Goal: Complete application form

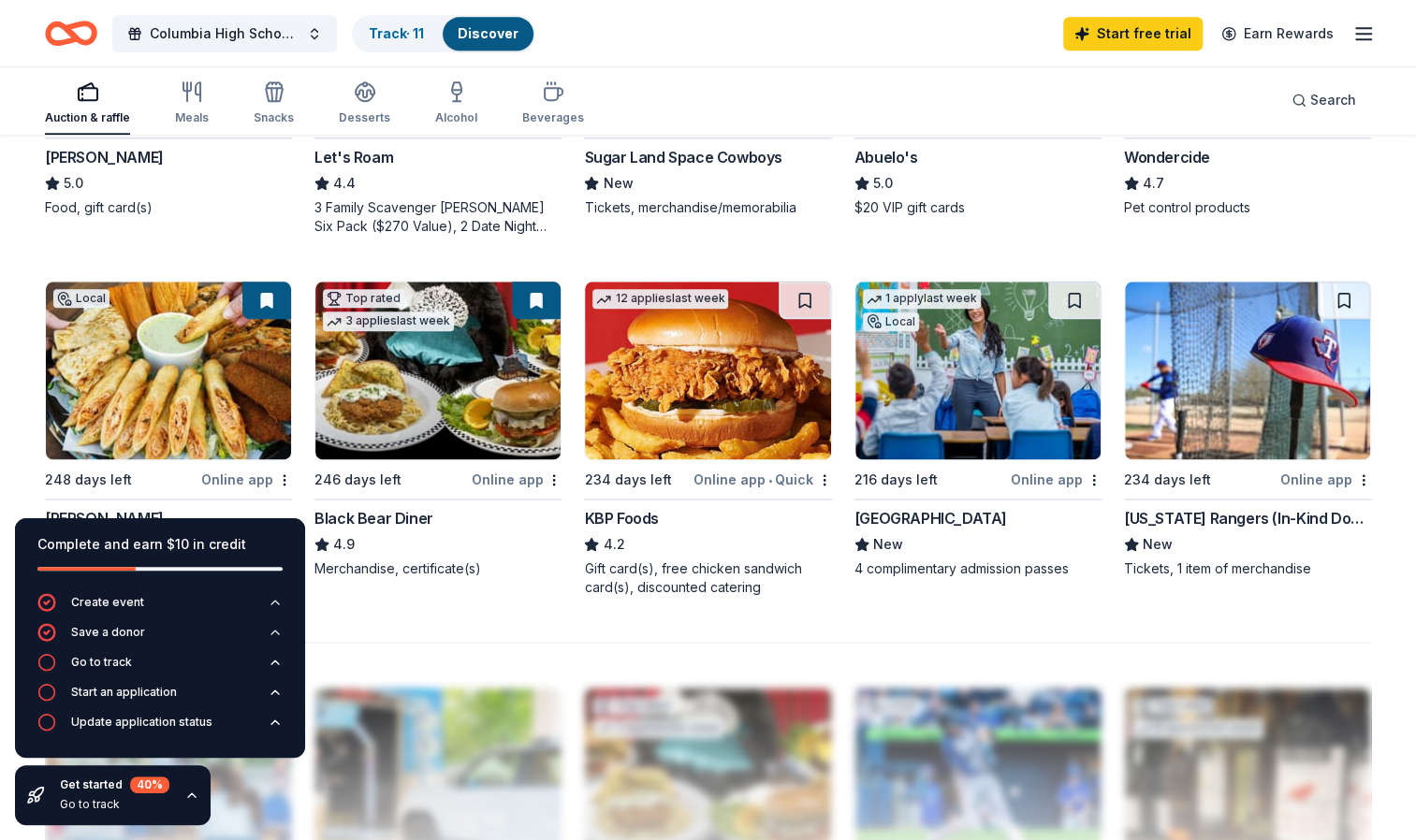
scroll to position [1134, 0]
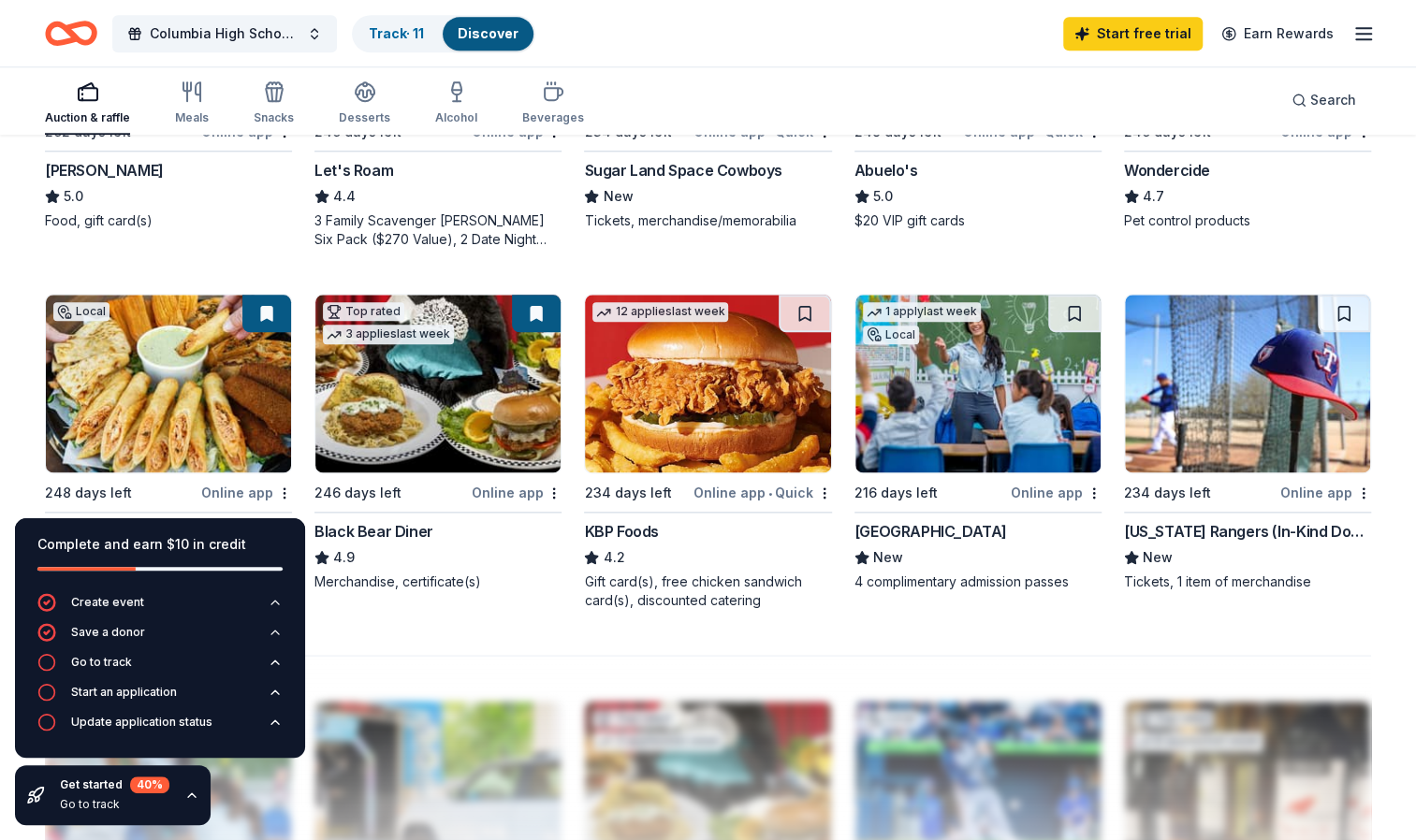
click at [161, 374] on img at bounding box center [168, 383] width 245 height 178
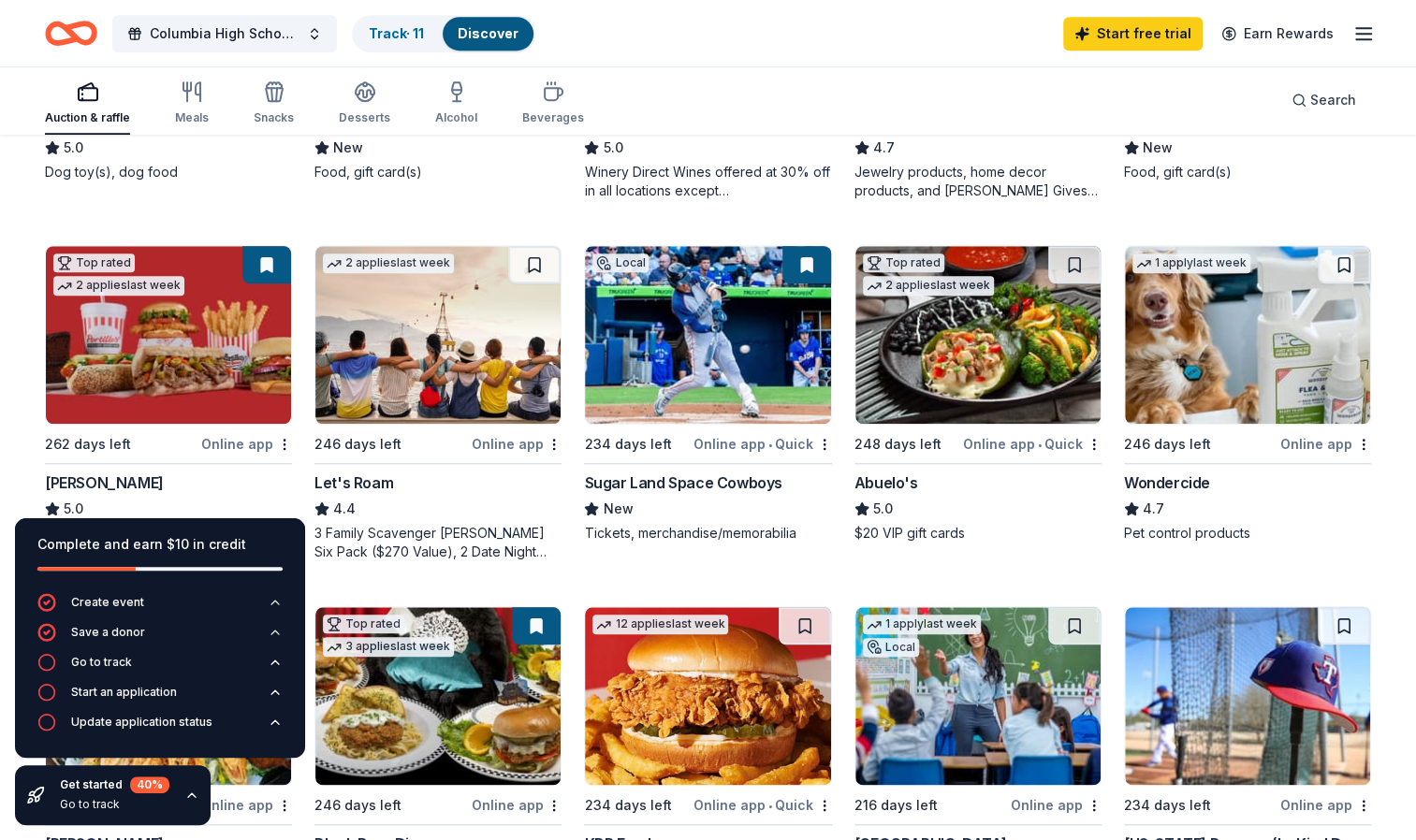
scroll to position [819, 0]
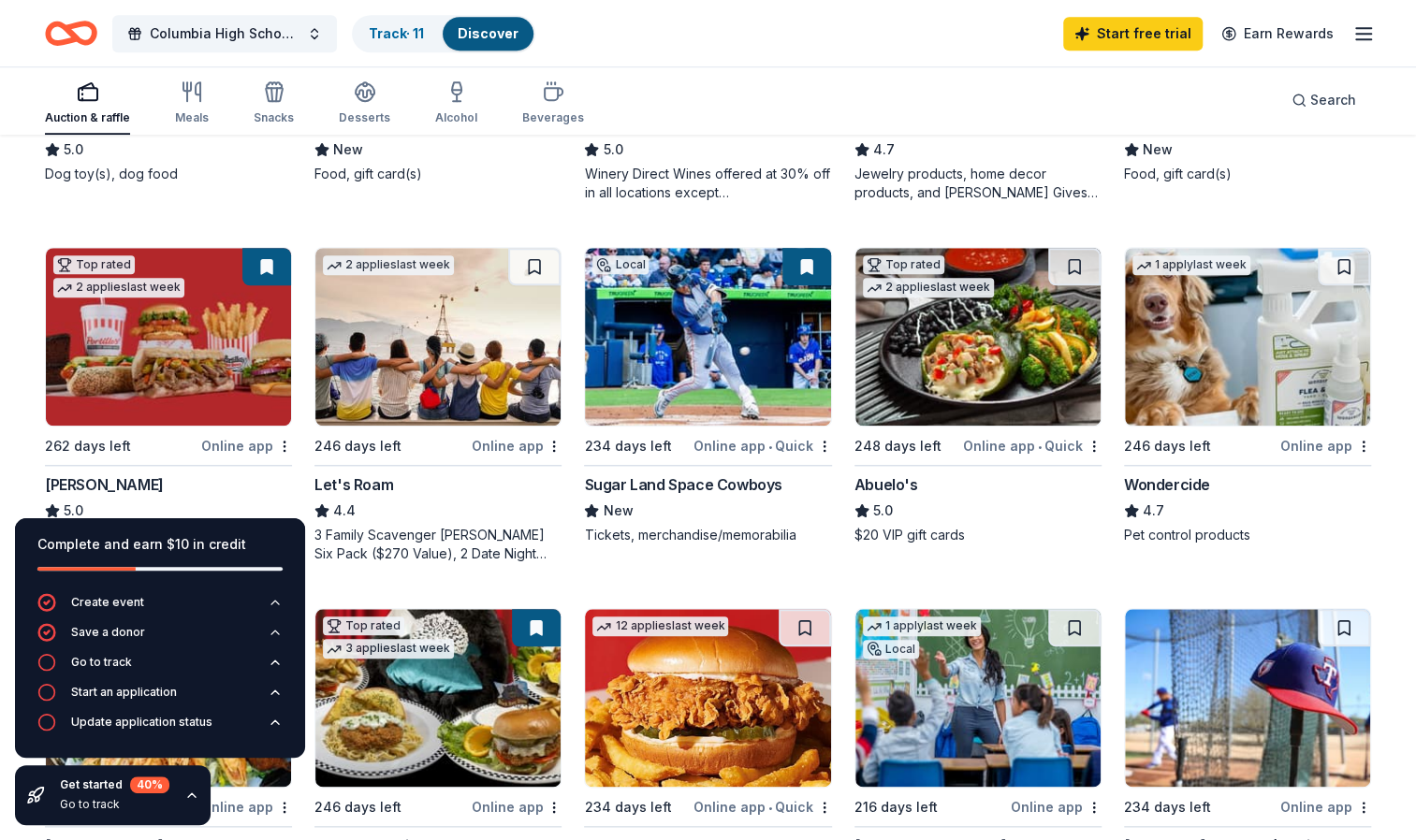
click at [797, 361] on img at bounding box center [707, 336] width 245 height 178
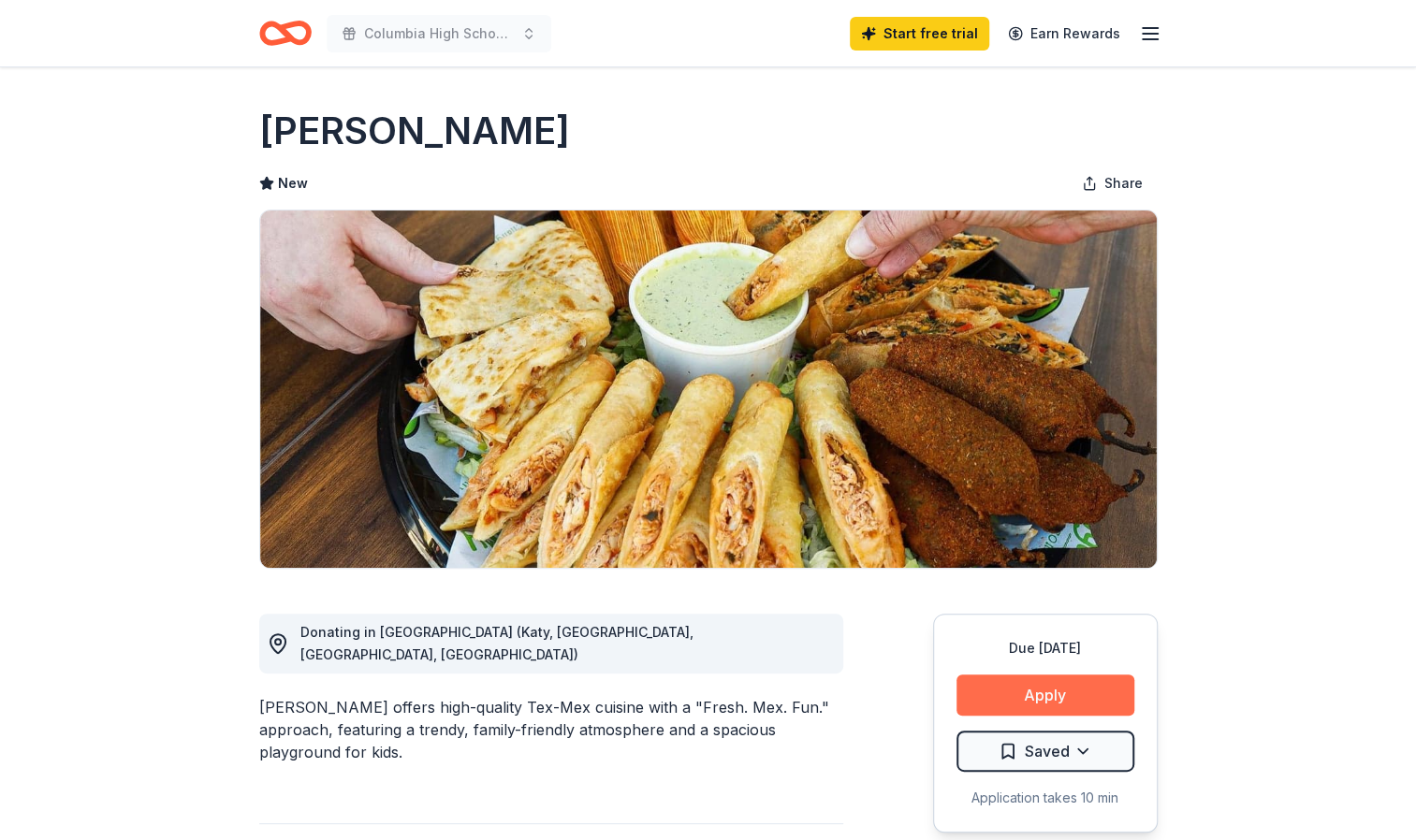
click at [1016, 687] on button "Apply" at bounding box center [1044, 695] width 178 height 41
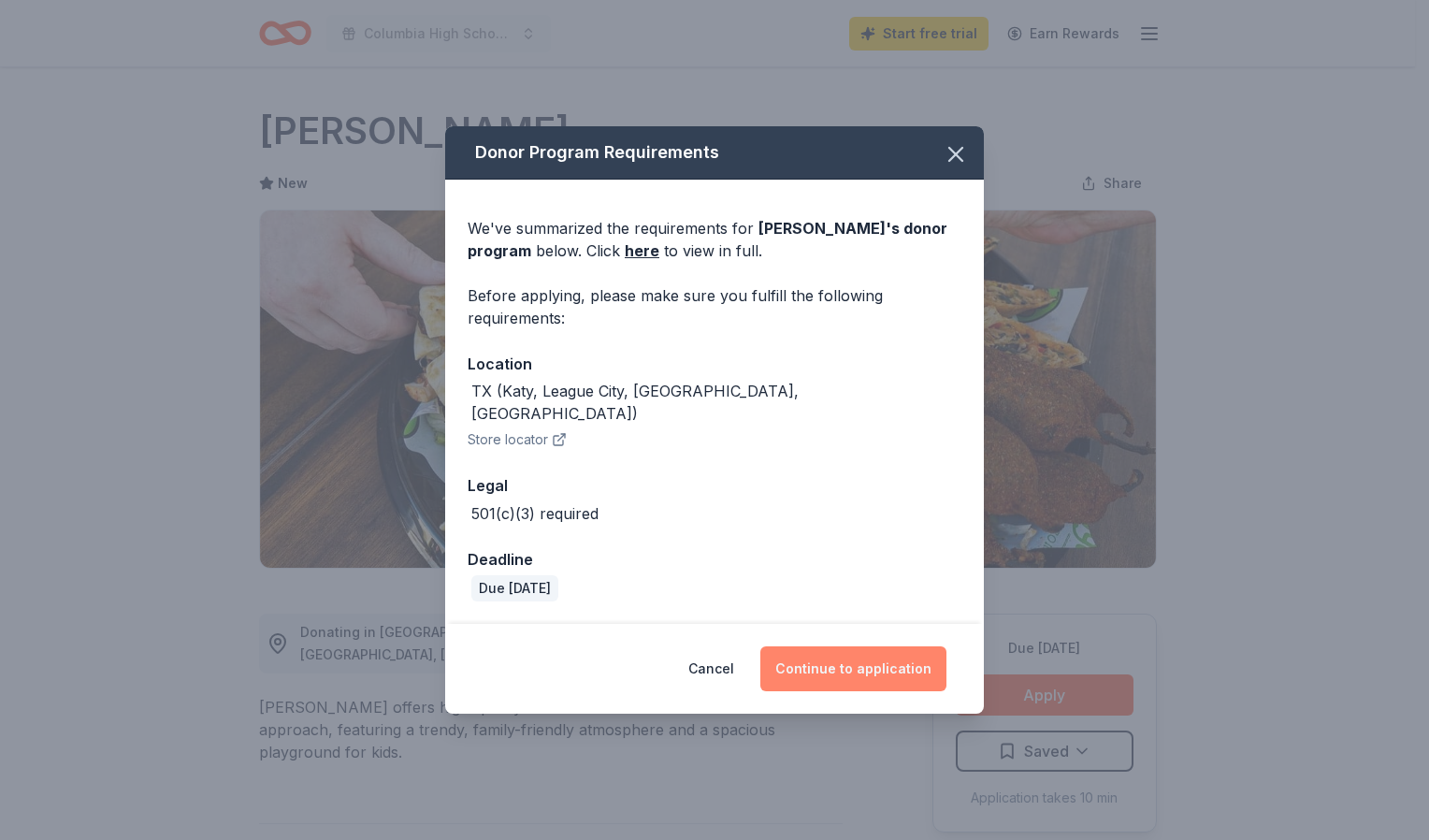
click at [901, 653] on button "Continue to application" at bounding box center [853, 668] width 186 height 45
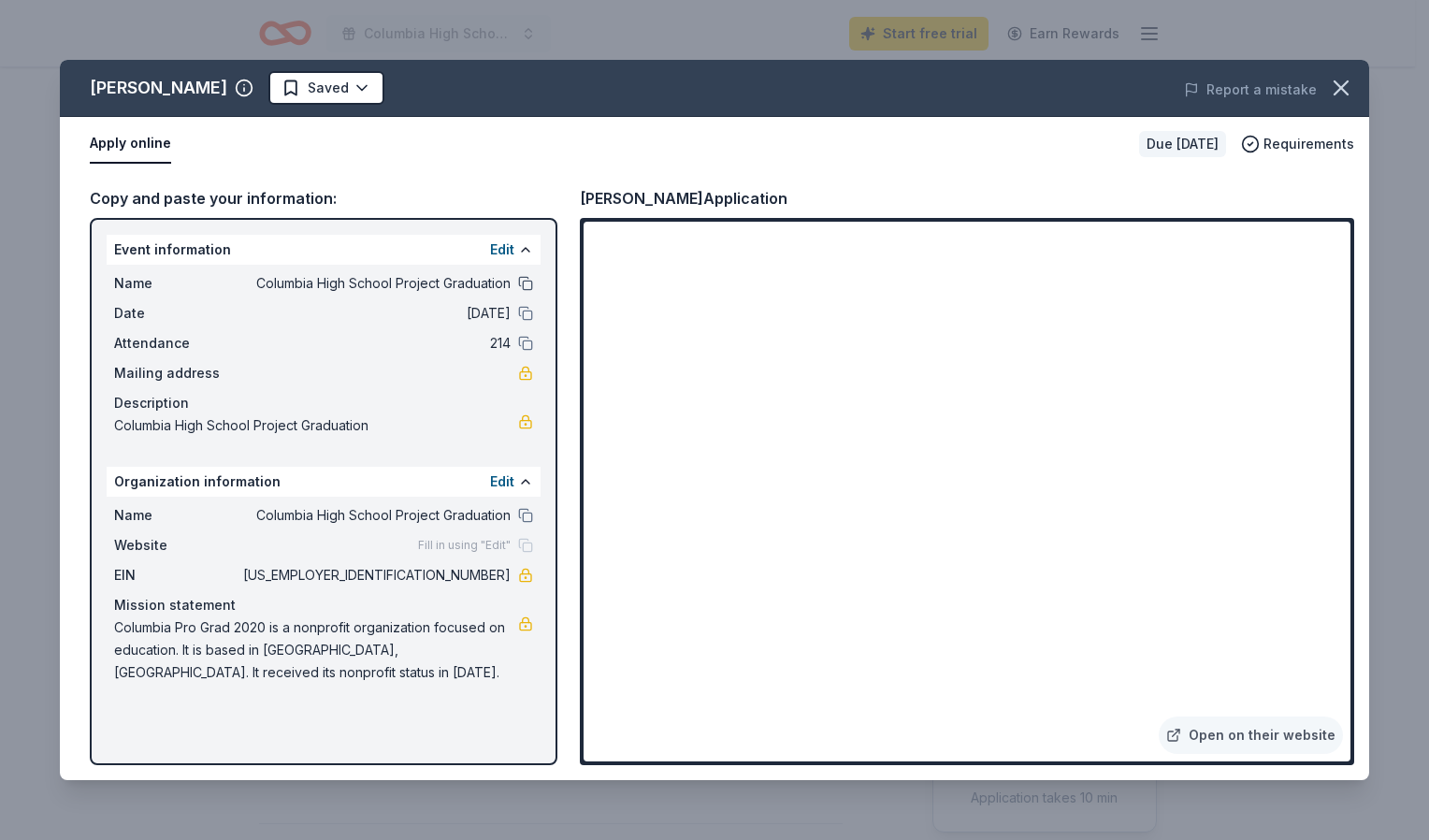
click at [518, 282] on button at bounding box center [525, 283] width 15 height 15
click at [496, 245] on button "Edit" at bounding box center [503, 250] width 25 height 23
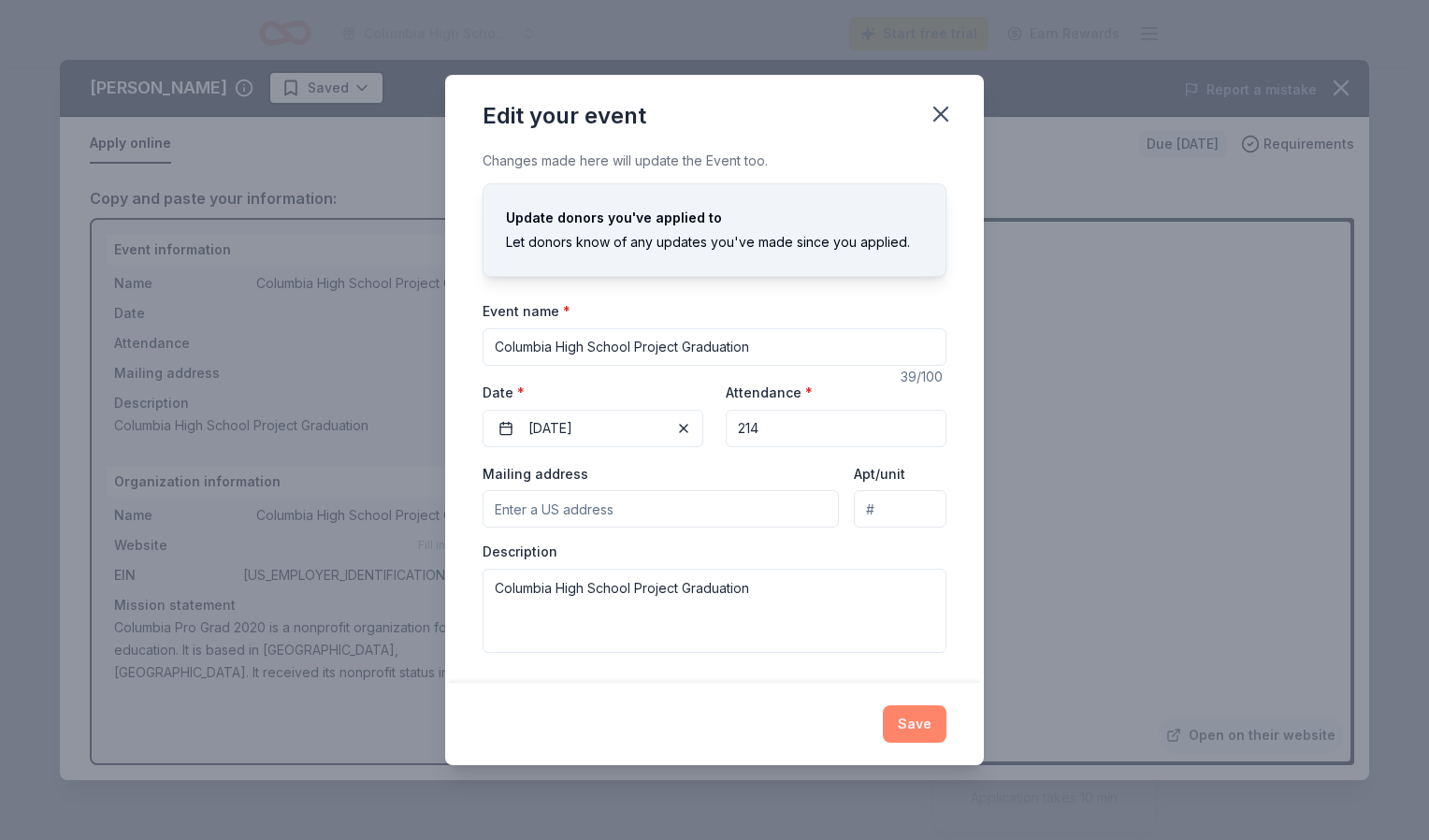
click at [904, 715] on button "Save" at bounding box center [914, 723] width 64 height 37
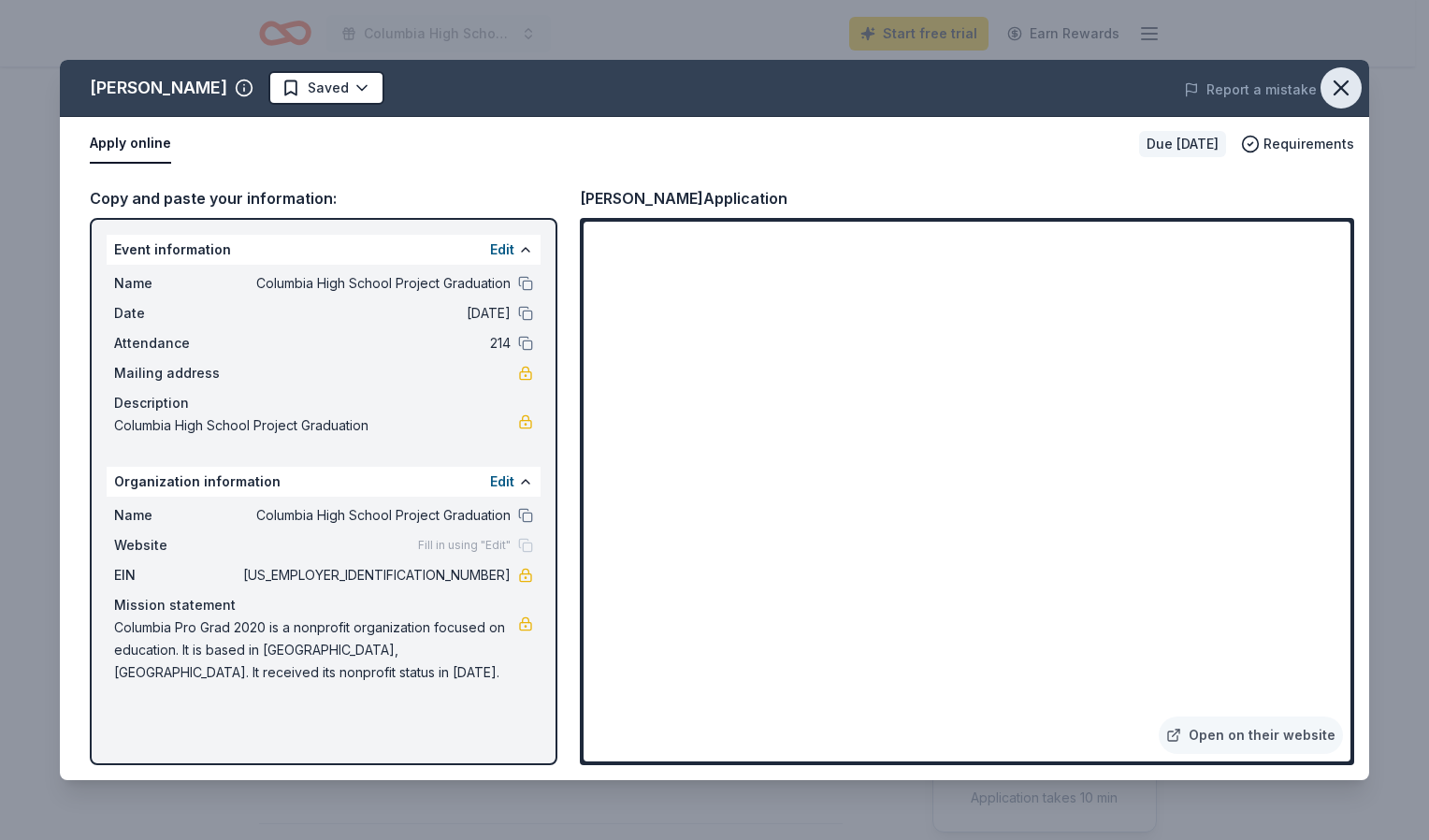
click at [1343, 83] on icon "button" at bounding box center [1342, 88] width 27 height 27
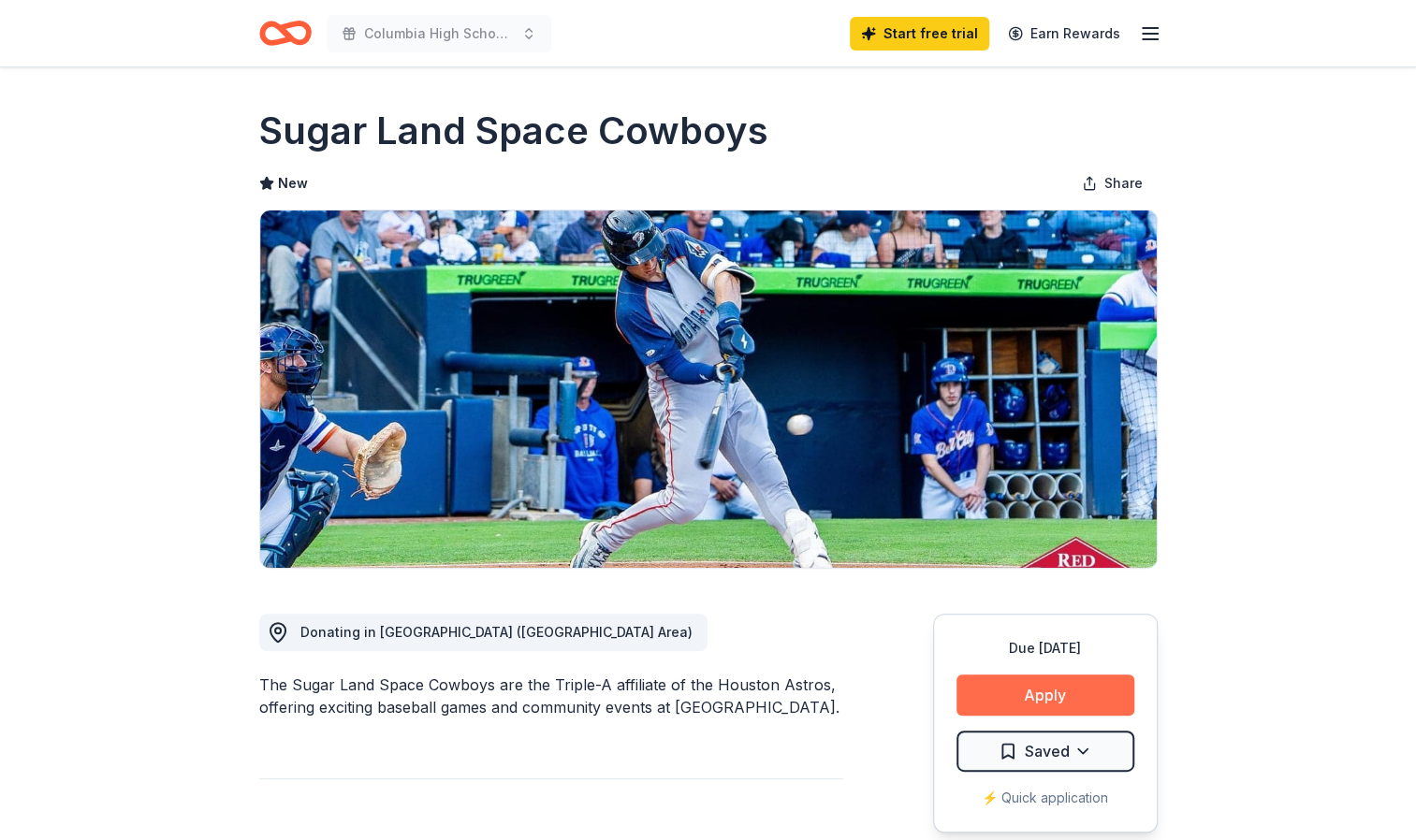
click at [1054, 684] on button "Apply" at bounding box center [1044, 695] width 178 height 41
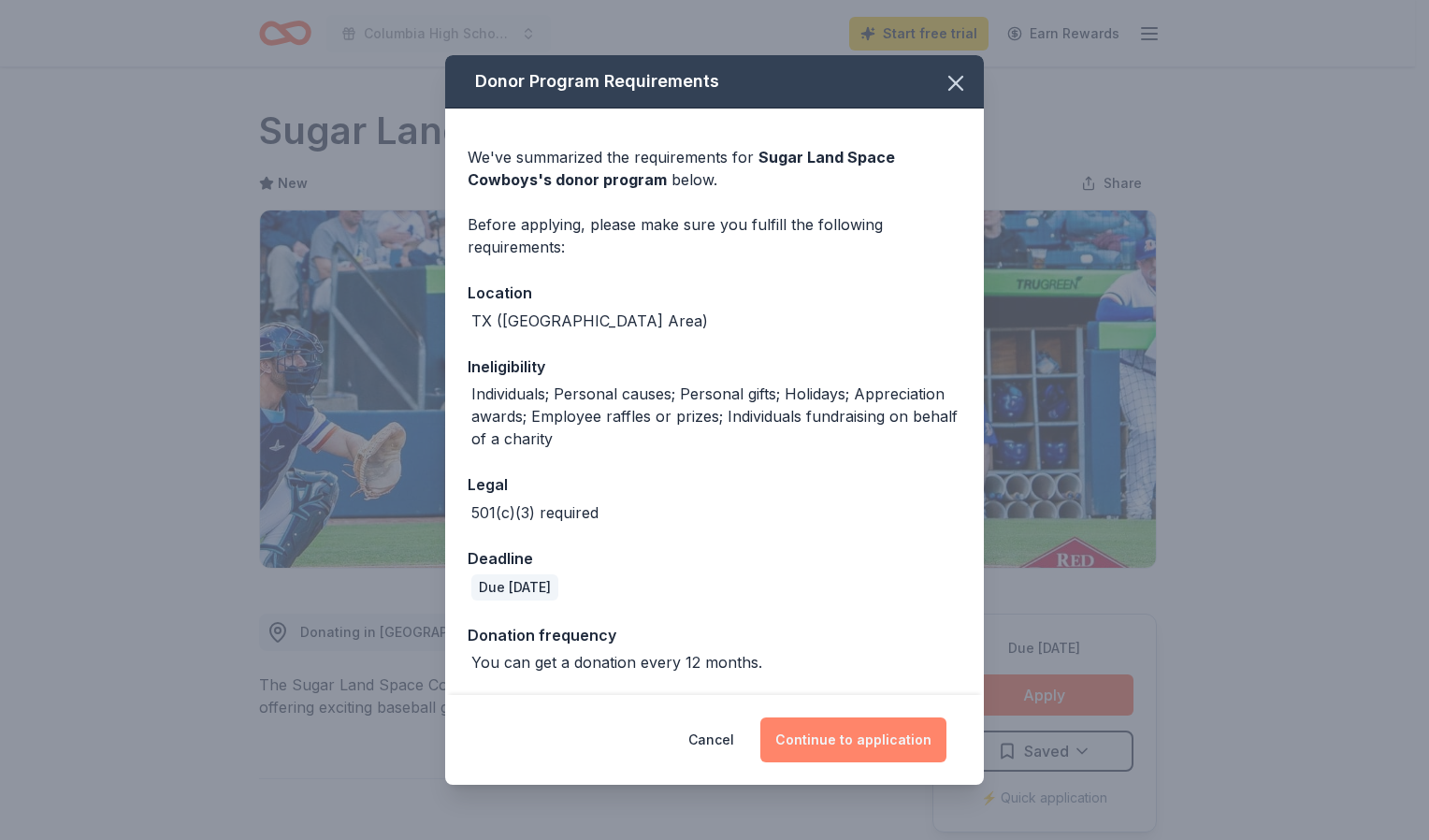
click at [815, 730] on button "Continue to application" at bounding box center [853, 739] width 186 height 45
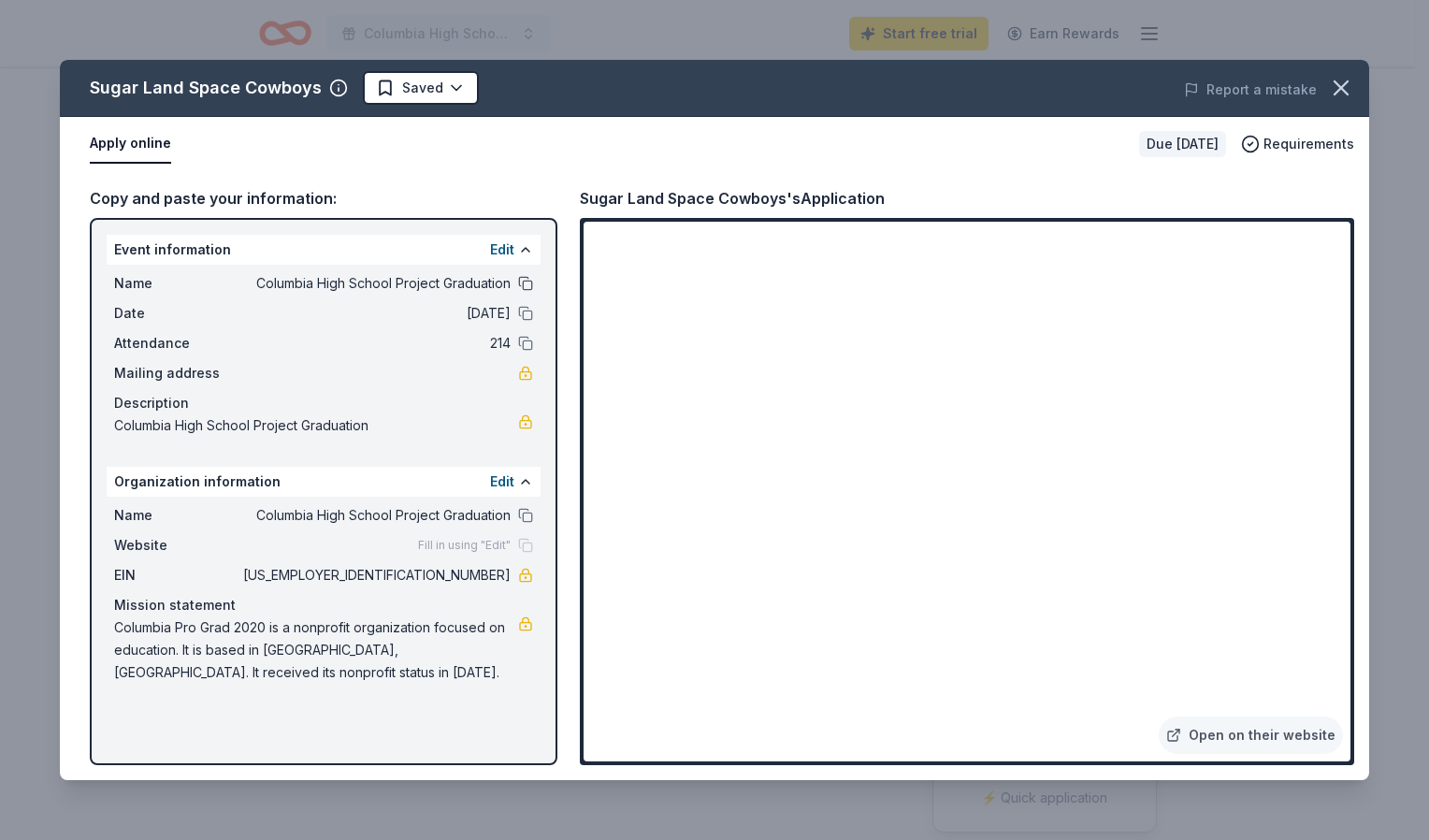
click at [531, 278] on button at bounding box center [525, 283] width 15 height 15
click at [523, 280] on button at bounding box center [525, 283] width 15 height 15
click at [509, 258] on button "Edit" at bounding box center [503, 250] width 25 height 23
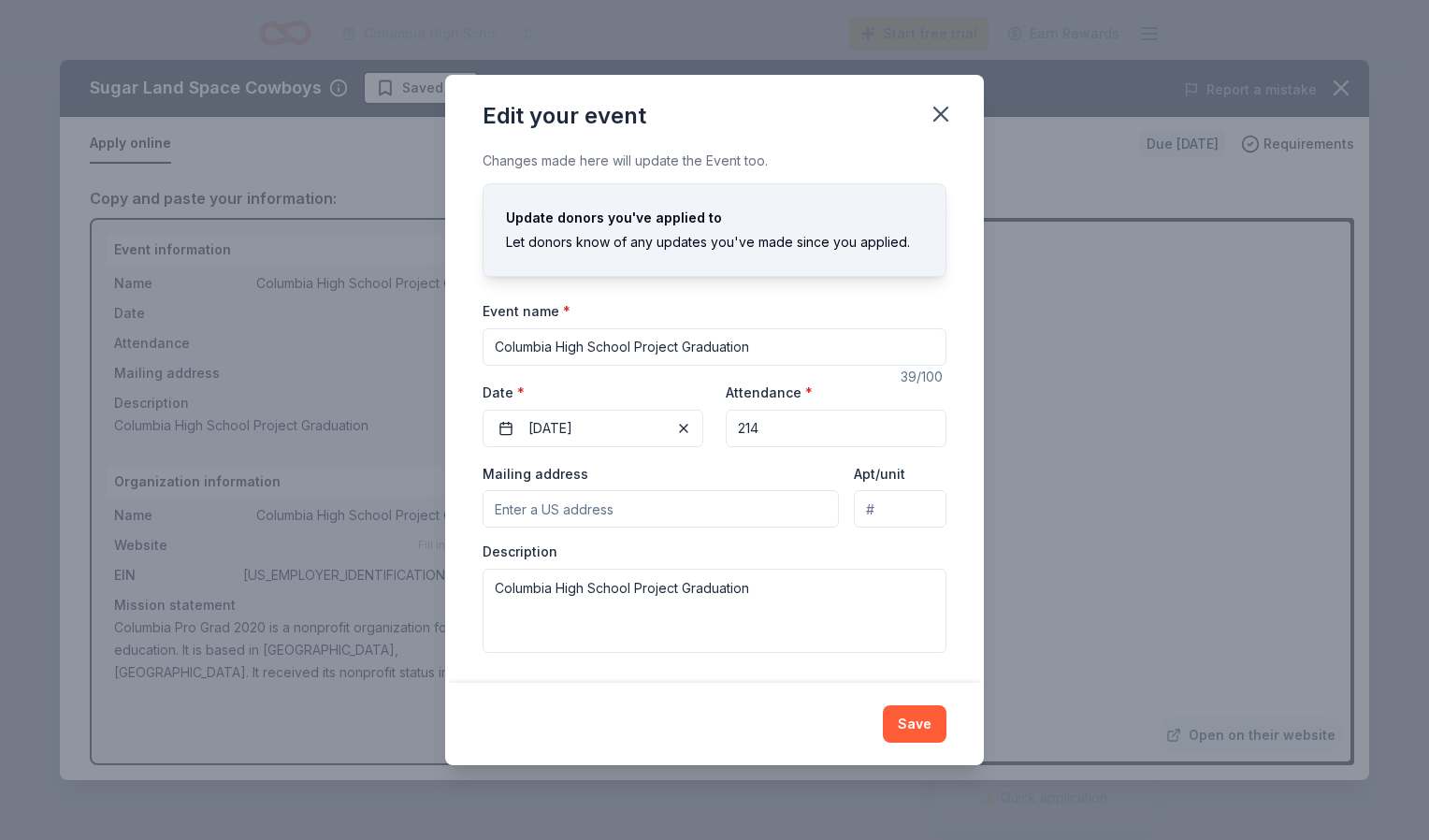
drag, startPoint x: 772, startPoint y: 351, endPoint x: 393, endPoint y: 296, distance: 383.0
click at [393, 296] on div "Edit your event Changes made here will update the Event too. Update donors you'…" at bounding box center [714, 420] width 1429 height 840
type input "Columbia Pro Grad"
click at [706, 504] on input "Mailing address" at bounding box center [660, 508] width 356 height 37
click at [637, 506] on input "Mailing address" at bounding box center [660, 508] width 356 height 37
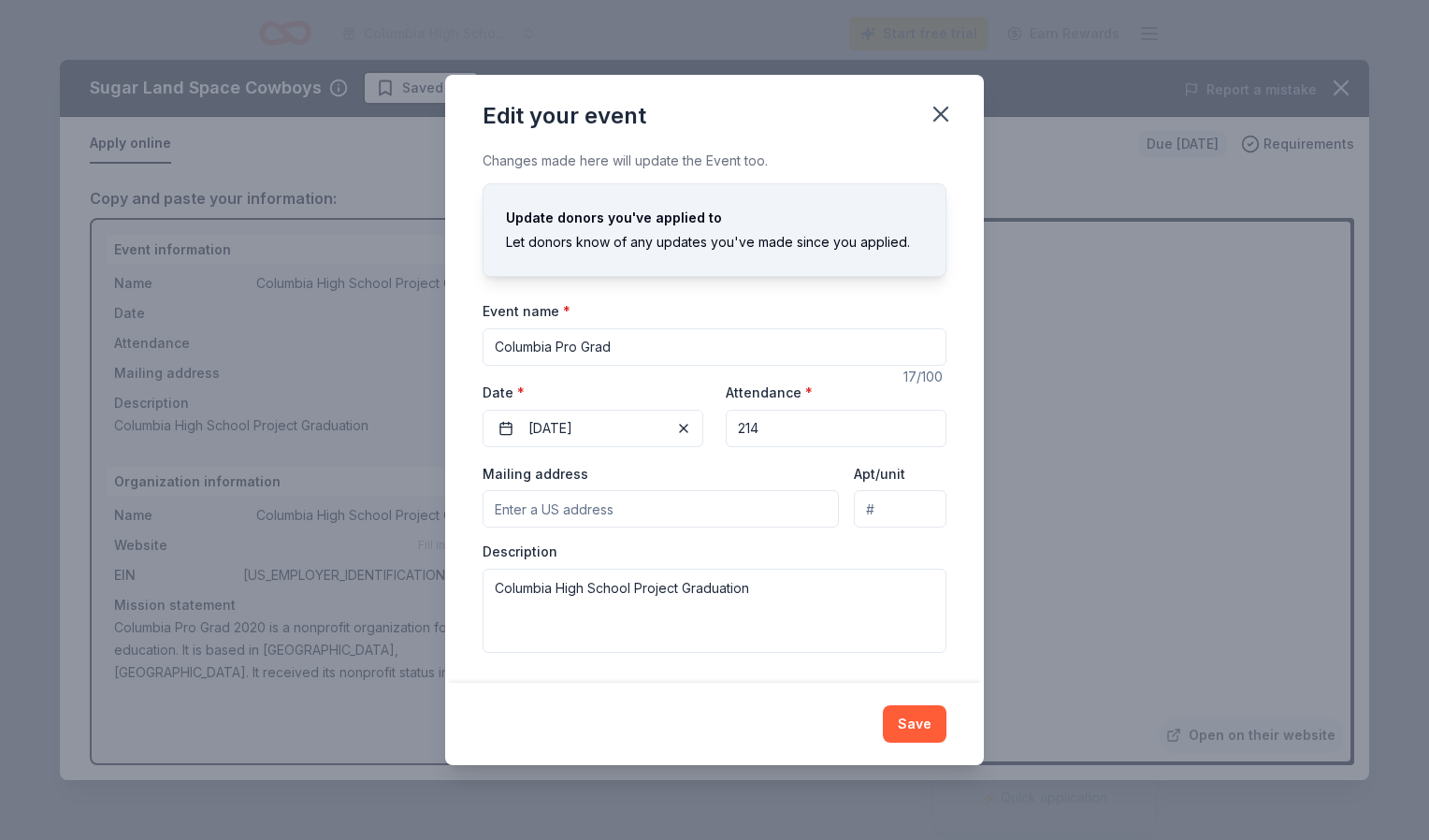
click at [655, 460] on div "Event name * Columbia Pro Grad 17 /100 Event website Attendance * 214 Date * 05…" at bounding box center [714, 475] width 464 height 353
click at [611, 508] on input "Mailing address" at bounding box center [660, 508] width 356 height 37
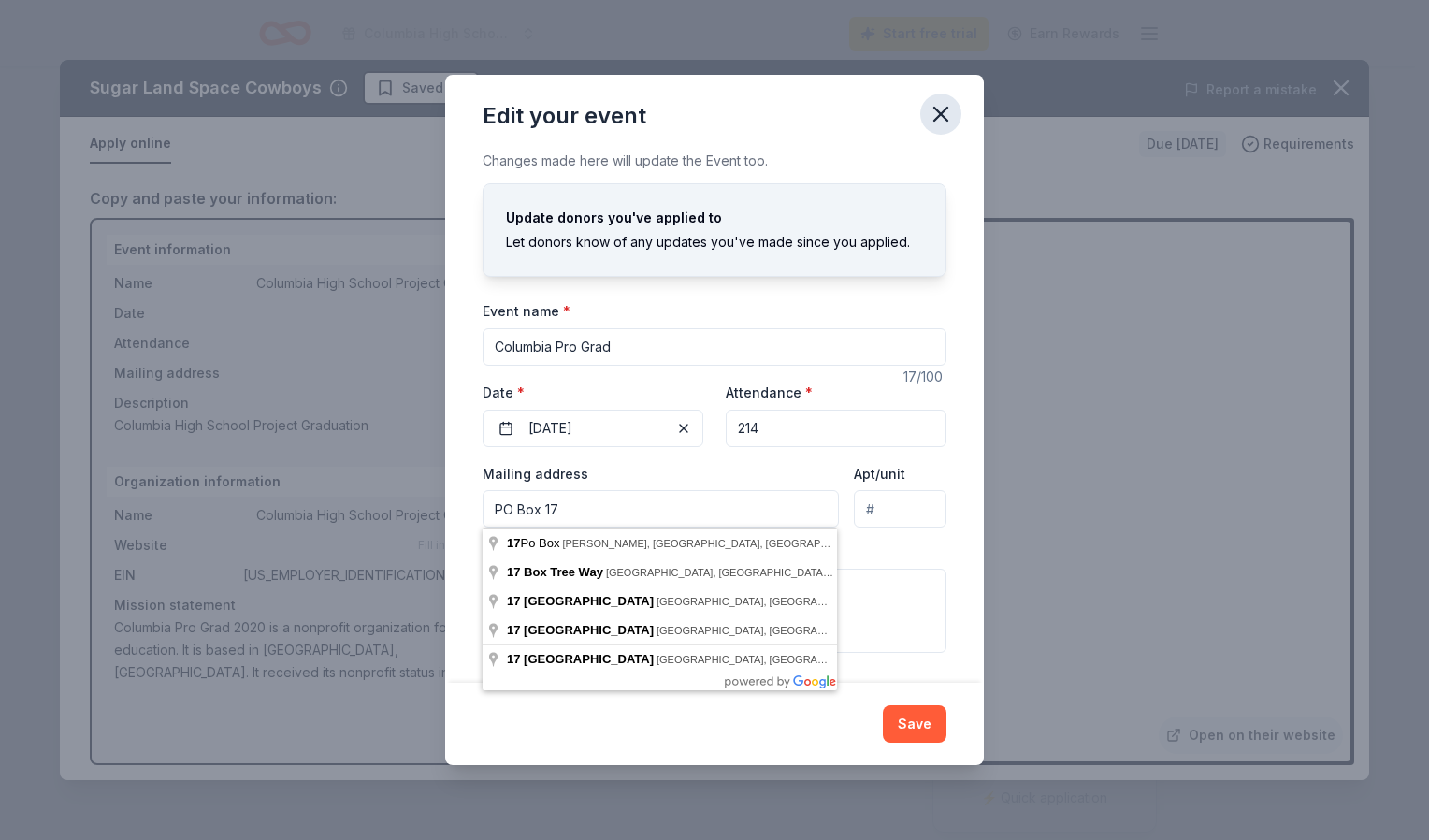
type input "PO Box 17"
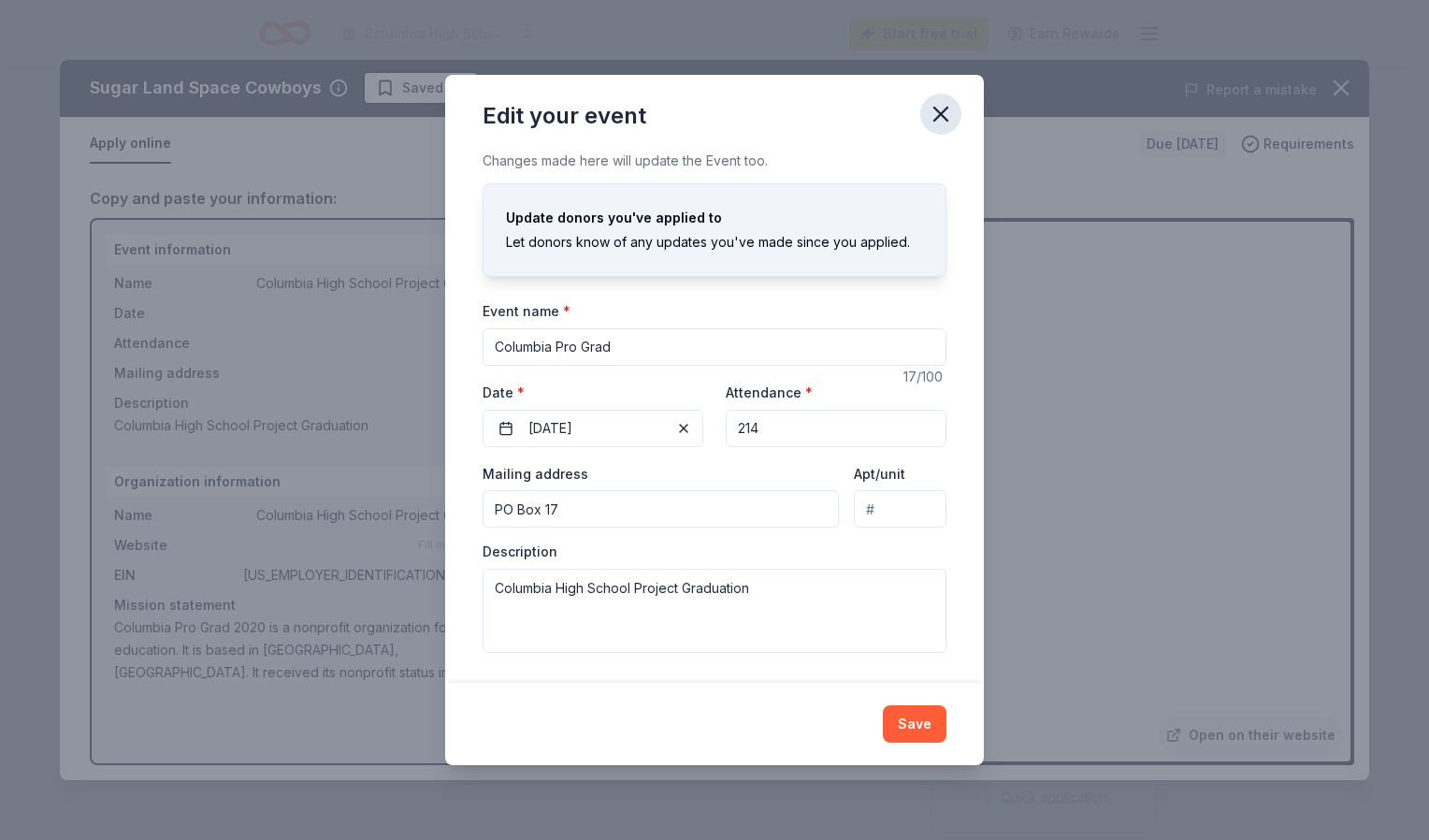
click at [950, 105] on icon "button" at bounding box center [942, 114] width 27 height 27
